Goal: Information Seeking & Learning: Learn about a topic

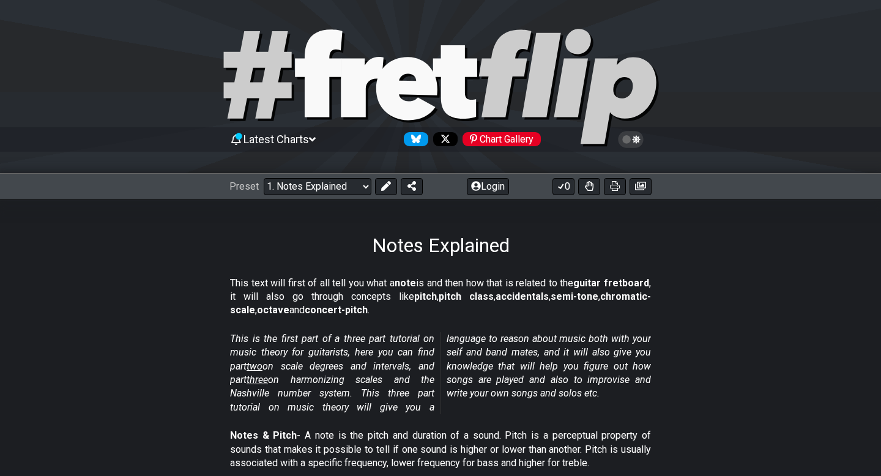
scroll to position [26, 0]
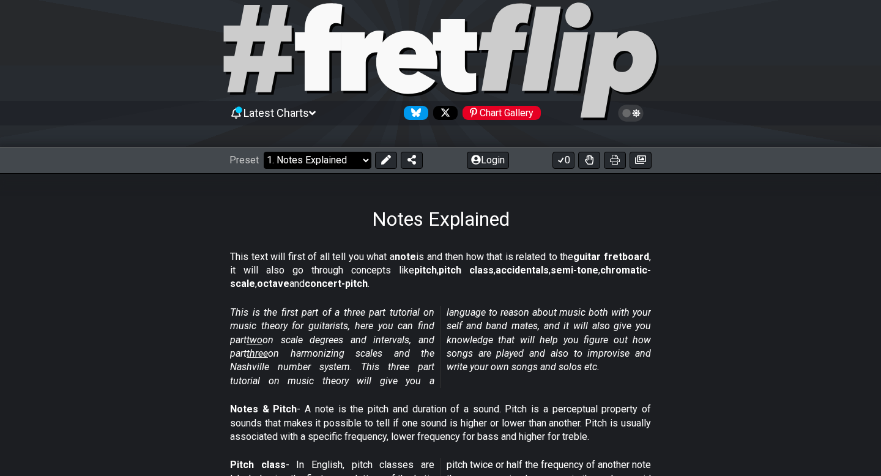
click at [319, 157] on select "Welcome to #fretflip! Initial Preset Custom Preset Minor Pentatonic Major Penta…" at bounding box center [318, 160] width 108 height 17
click at [264, 152] on select "Welcome to #fretflip! Initial Preset Custom Preset Minor Pentatonic Major Penta…" at bounding box center [318, 160] width 108 height 17
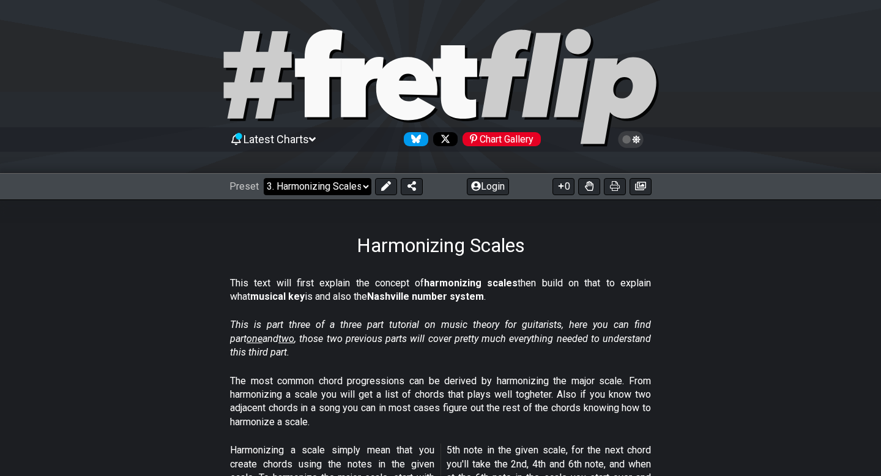
click at [330, 180] on select "Welcome to #fretflip! Initial Preset Custom Preset Minor Pentatonic Major Penta…" at bounding box center [318, 186] width 108 height 17
click at [264, 178] on select "Welcome to #fretflip! Initial Preset Custom Preset Minor Pentatonic Major Penta…" at bounding box center [318, 186] width 108 height 17
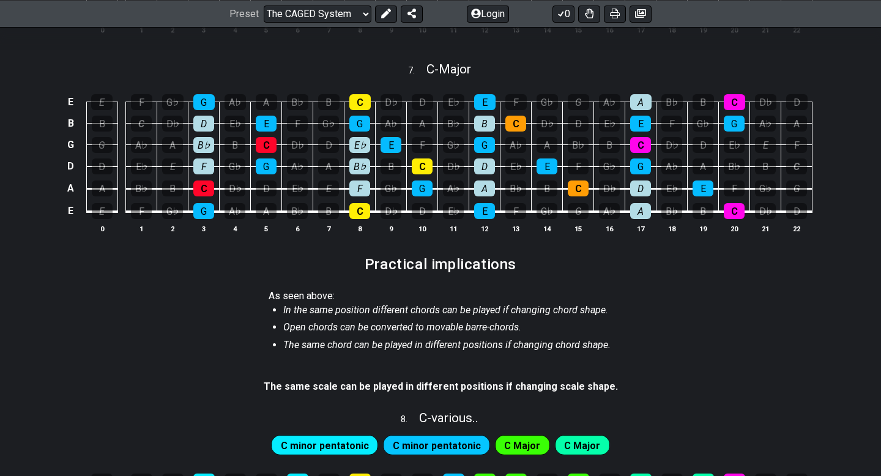
scroll to position [749, 0]
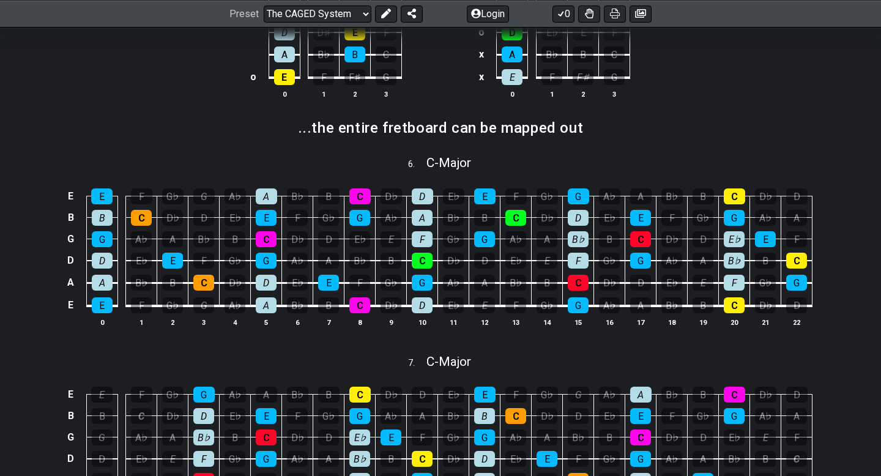
click at [438, 103] on section "4 . E - Major o E F F♯ G o B C C♯ D G G♯ A B♭ D D♯ E F A B♭ B C o E F F♯ G 0 1 …" at bounding box center [326, 18] width 228 height 196
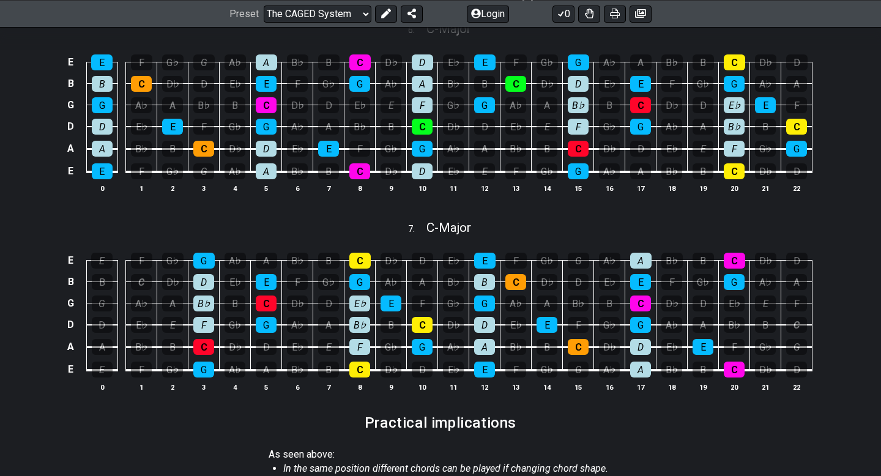
scroll to position [688, 0]
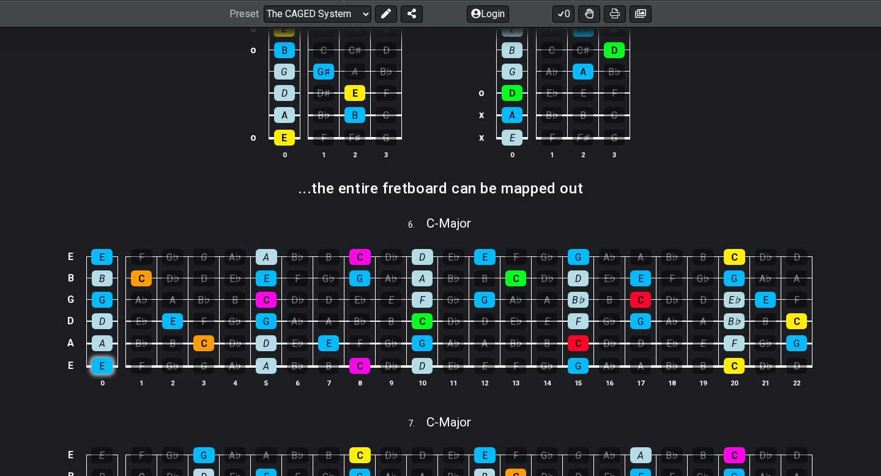
click at [98, 370] on div "E" at bounding box center [102, 366] width 21 height 16
click at [105, 370] on div "E" at bounding box center [102, 366] width 21 height 16
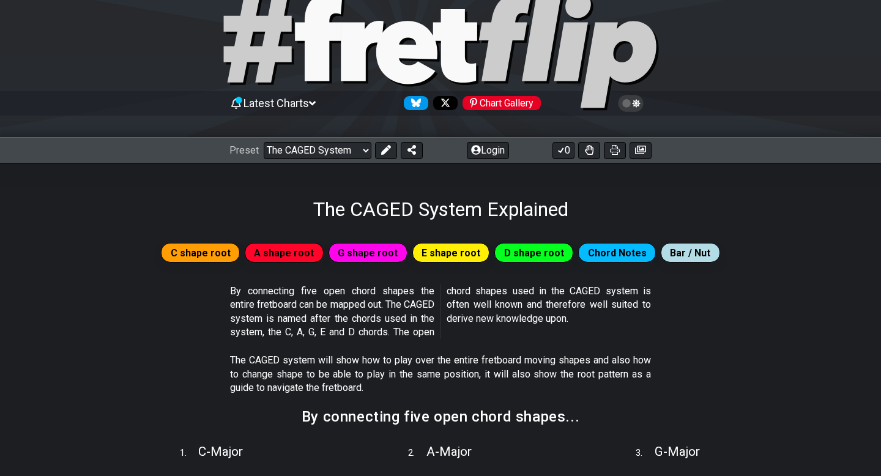
scroll to position [46, 0]
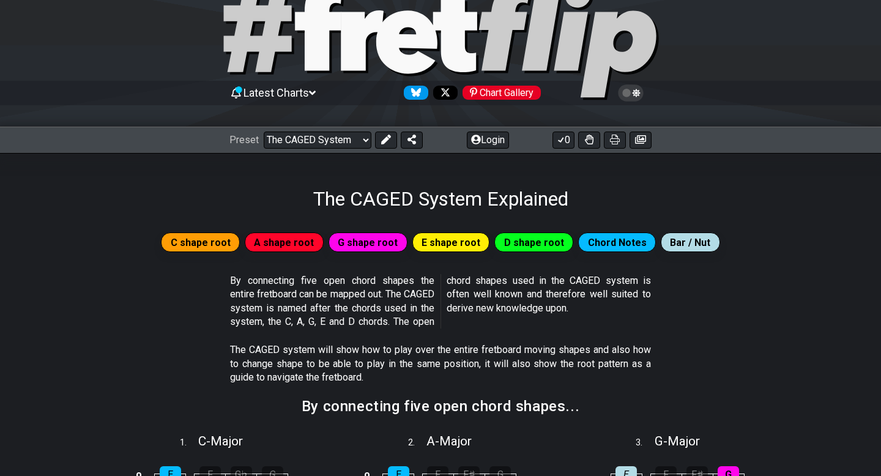
click at [265, 248] on span "A shape root" at bounding box center [284, 243] width 60 height 18
click at [268, 243] on span "A shape root" at bounding box center [284, 243] width 60 height 18
click at [216, 247] on span "C shape root" at bounding box center [201, 243] width 60 height 18
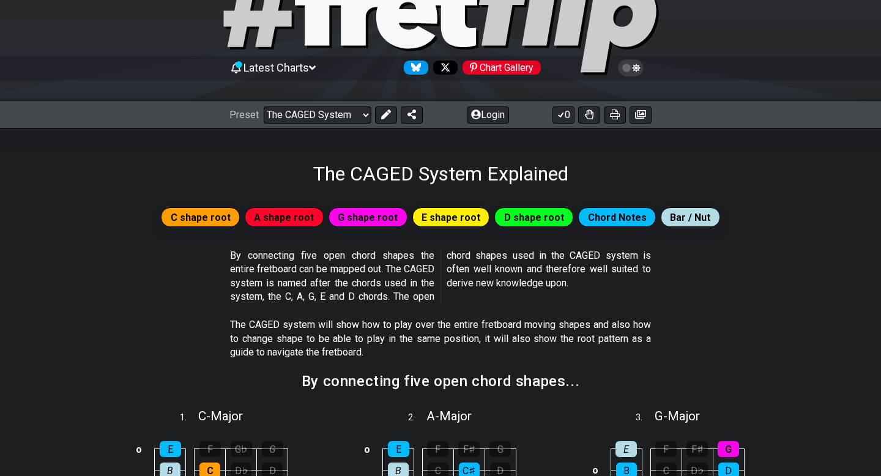
scroll to position [0, 0]
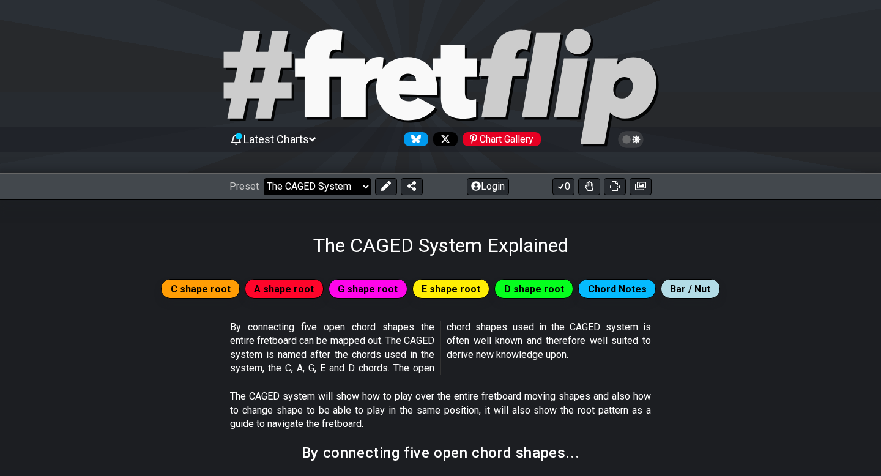
click at [274, 183] on select "Welcome to #fretflip! Initial Preset Custom Preset Minor Pentatonic Major Penta…" at bounding box center [318, 186] width 108 height 17
click at [264, 178] on select "Welcome to #fretflip! Initial Preset Custom Preset Minor Pentatonic Major Penta…" at bounding box center [318, 186] width 108 height 17
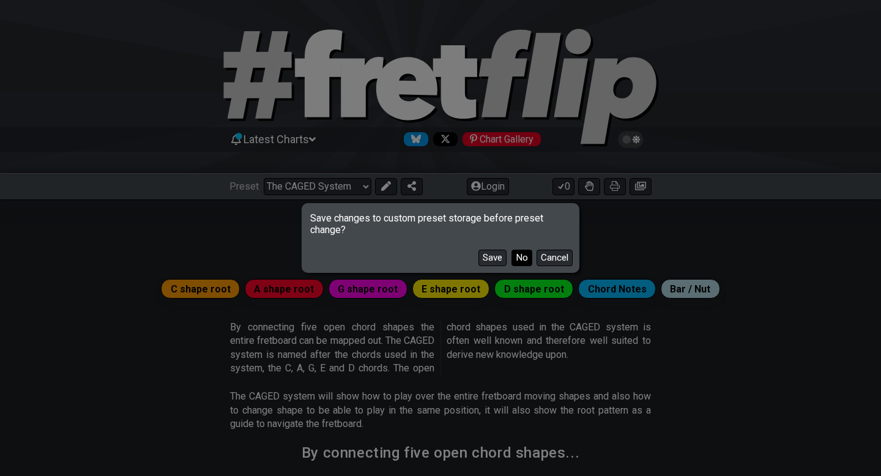
click at [514, 253] on button "No" at bounding box center [521, 258] width 21 height 17
select select "/musical-notes-explained"
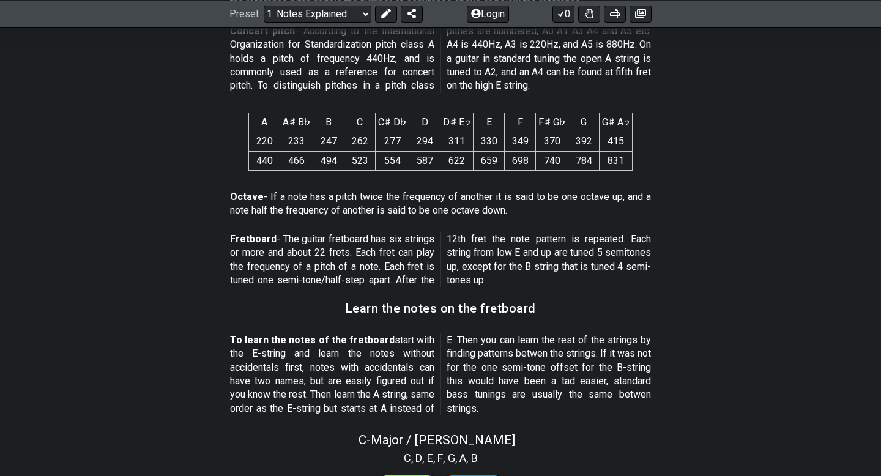
scroll to position [831, 0]
